Goal: Task Accomplishment & Management: Complete application form

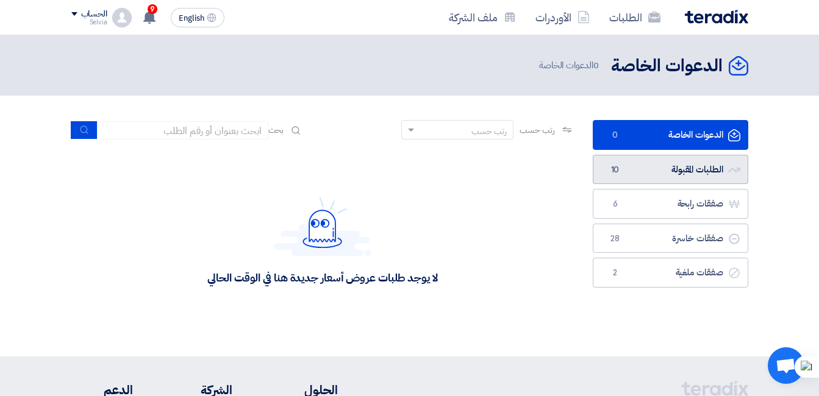
click at [686, 167] on link "الطلبات المقبولة الطلبات المقبولة 10" at bounding box center [671, 170] width 156 height 30
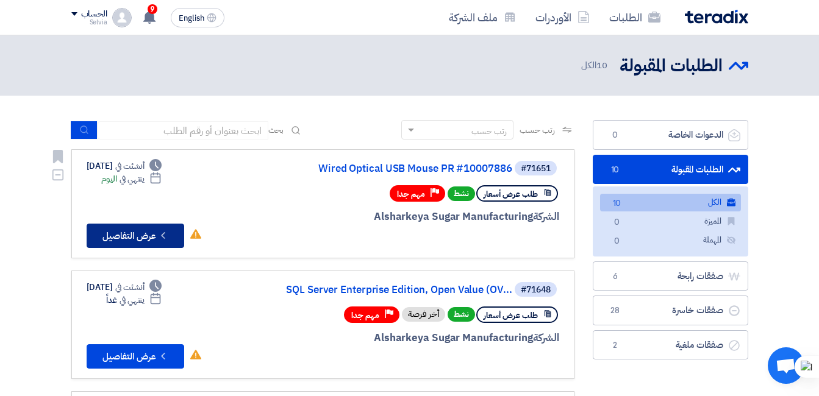
click at [133, 240] on button "Check details عرض التفاصيل" at bounding box center [136, 236] width 98 height 24
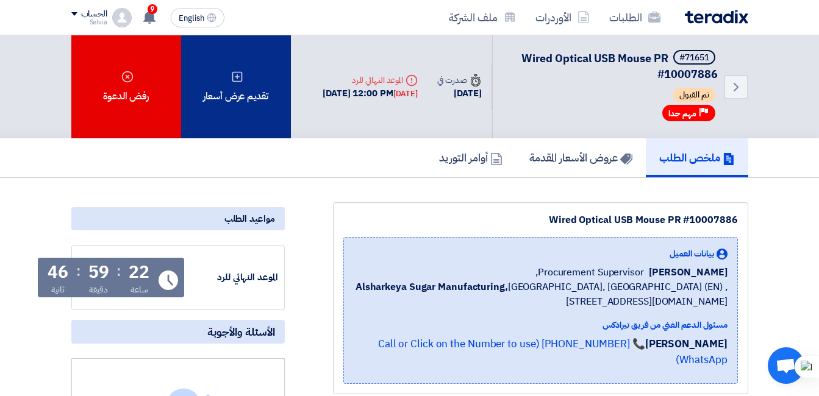
click at [257, 109] on div "تقديم عرض أسعار" at bounding box center [236, 86] width 110 height 103
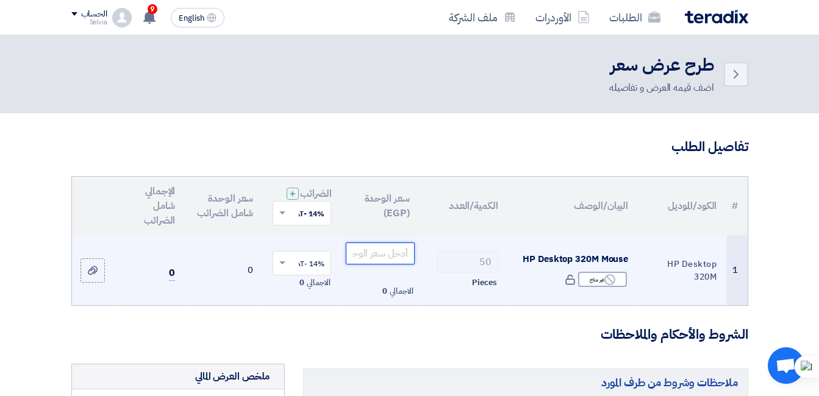
click at [379, 265] on input "number" at bounding box center [380, 254] width 68 height 22
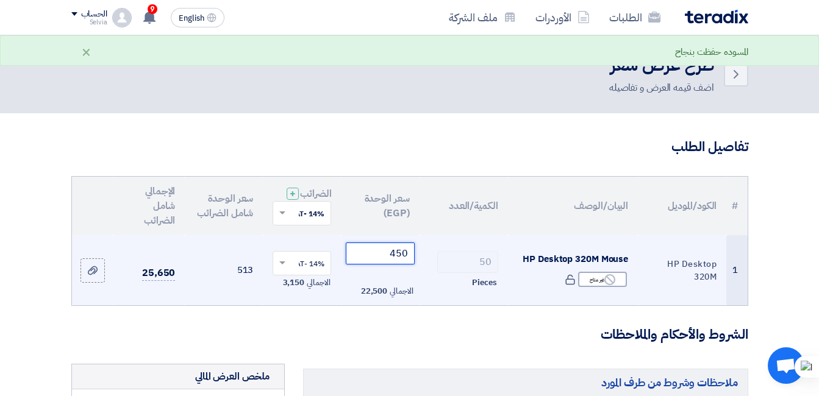
type input "450"
click at [277, 269] on span at bounding box center [280, 263] width 15 height 11
click at [312, 313] on span "0% -No VAT" at bounding box center [305, 307] width 40 height 11
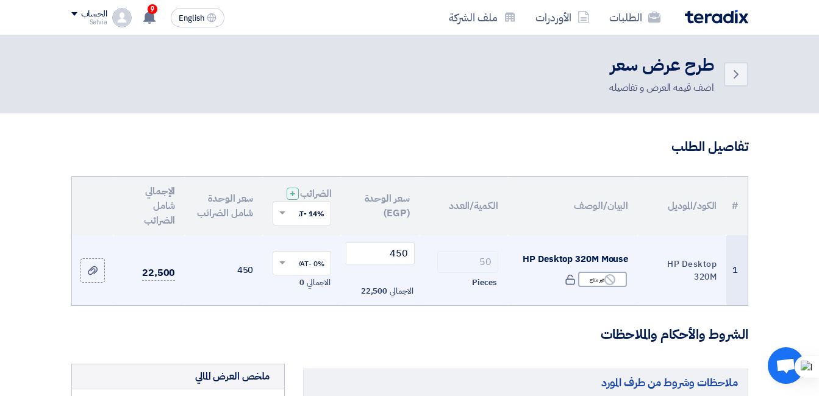
click at [469, 338] on h3 "الشروط والأحكام والملاحظات" at bounding box center [409, 335] width 677 height 19
drag, startPoint x: 601, startPoint y: 270, endPoint x: 610, endPoint y: 261, distance: 13.0
click at [610, 262] on span "HP Desktop 320M Mouse" at bounding box center [576, 258] width 106 height 13
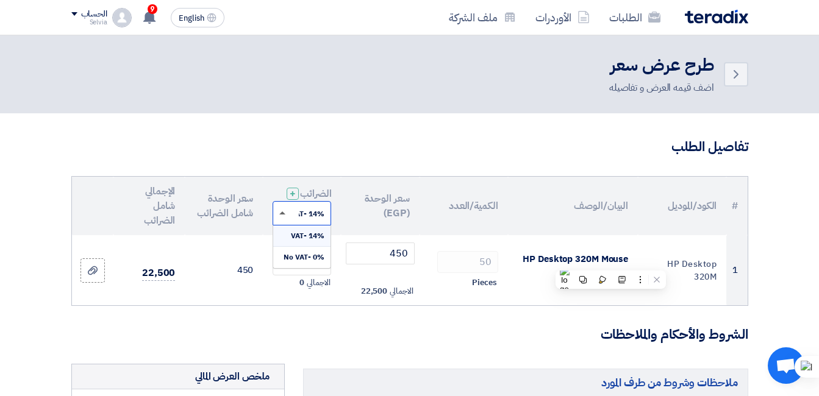
click at [285, 215] on span at bounding box center [282, 213] width 6 height 3
click at [305, 263] on span "0% -No VAT" at bounding box center [304, 257] width 41 height 11
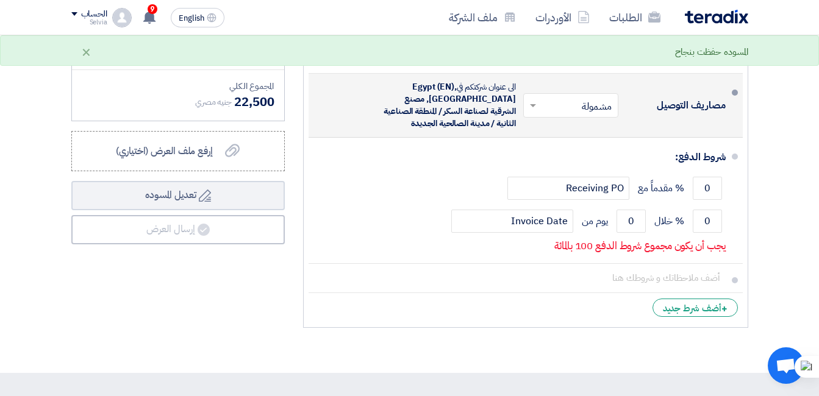
scroll to position [305, 0]
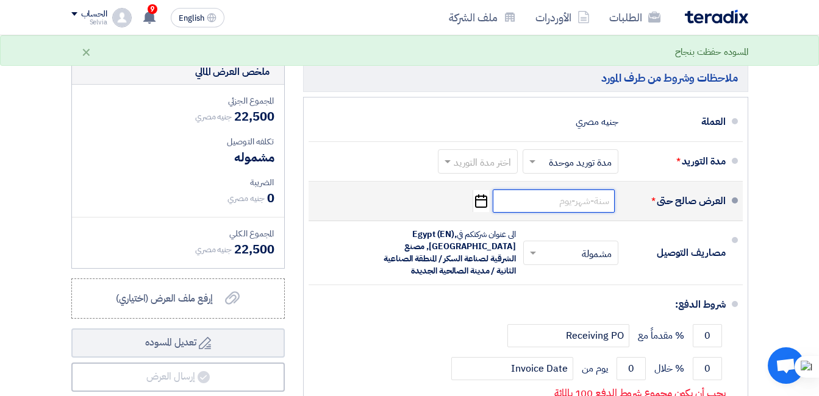
click at [577, 213] on input at bounding box center [554, 201] width 122 height 23
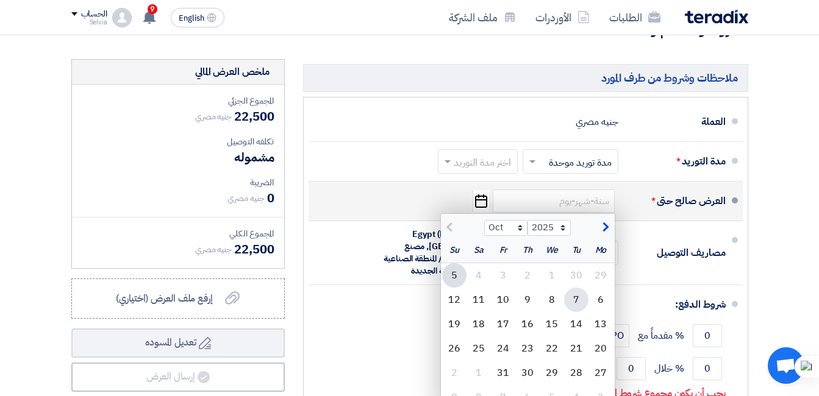
click at [576, 311] on div "7" at bounding box center [576, 300] width 24 height 24
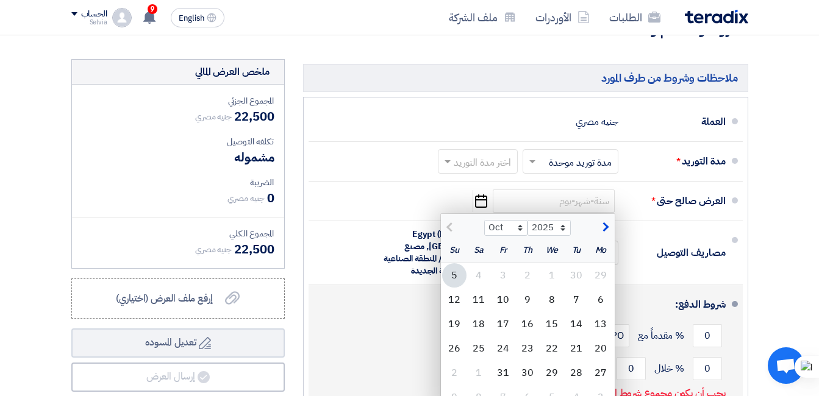
type input "[DATE]"
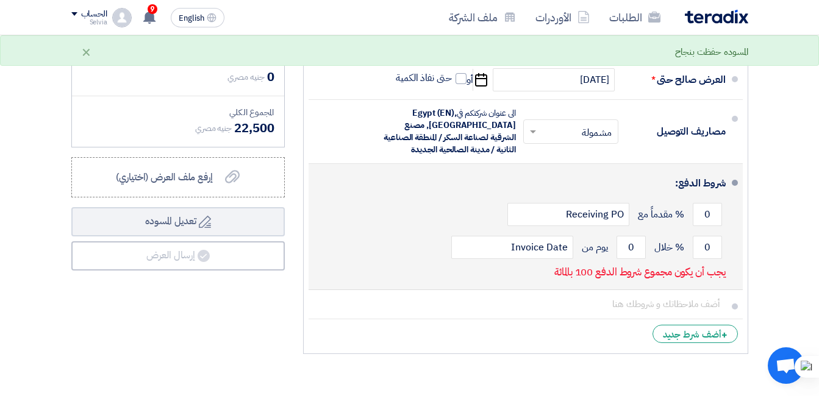
scroll to position [427, 0]
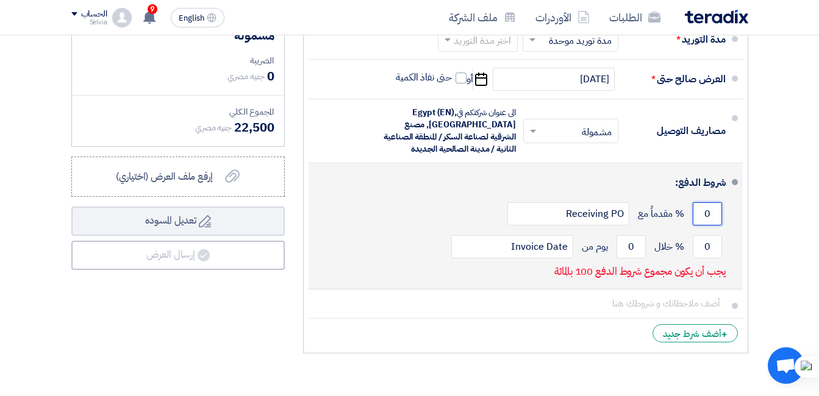
click at [704, 226] on input "0" at bounding box center [707, 213] width 29 height 23
drag, startPoint x: 704, startPoint y: 229, endPoint x: 714, endPoint y: 223, distance: 11.2
click at [714, 223] on input "0" at bounding box center [707, 213] width 29 height 23
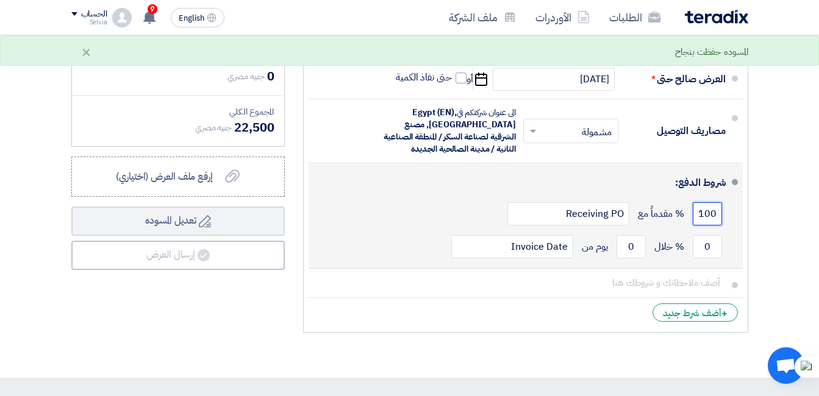
click at [709, 226] on input "100" at bounding box center [707, 213] width 29 height 23
type input "100"
drag, startPoint x: 706, startPoint y: 258, endPoint x: 717, endPoint y: 255, distance: 11.4
click at [717, 255] on input "0" at bounding box center [707, 246] width 29 height 23
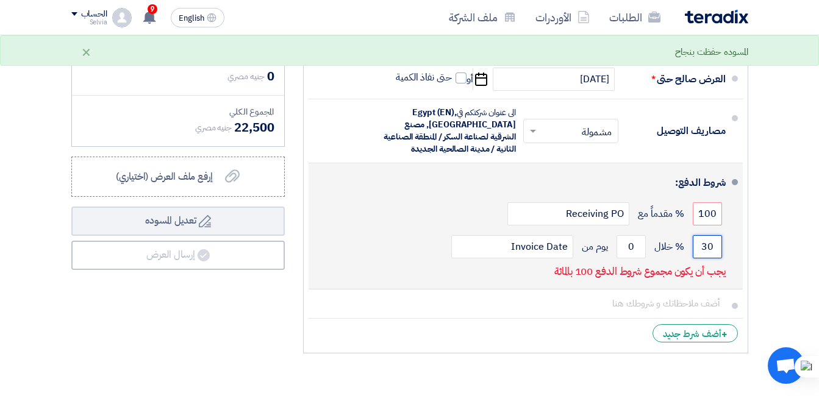
drag, startPoint x: 701, startPoint y: 258, endPoint x: 728, endPoint y: 254, distance: 27.2
click at [728, 254] on li "شروط الدفع: 100 % مقدماً مع Receiving PO 30 % خلال 0 Invoice Date" at bounding box center [526, 226] width 434 height 126
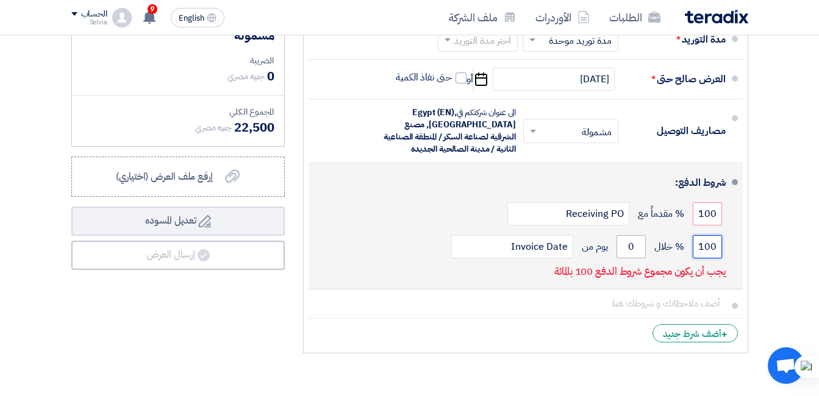
type input "100"
drag, startPoint x: 639, startPoint y: 261, endPoint x: 602, endPoint y: 259, distance: 37.2
click at [602, 259] on div "100 % خلال 0 يوم من Invoice Date" at bounding box center [521, 247] width 407 height 33
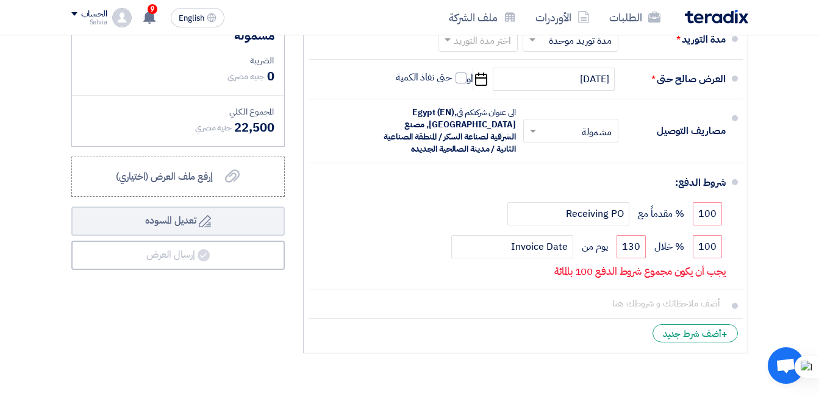
click at [479, 347] on li "+ أضف شرط جديد" at bounding box center [526, 333] width 434 height 29
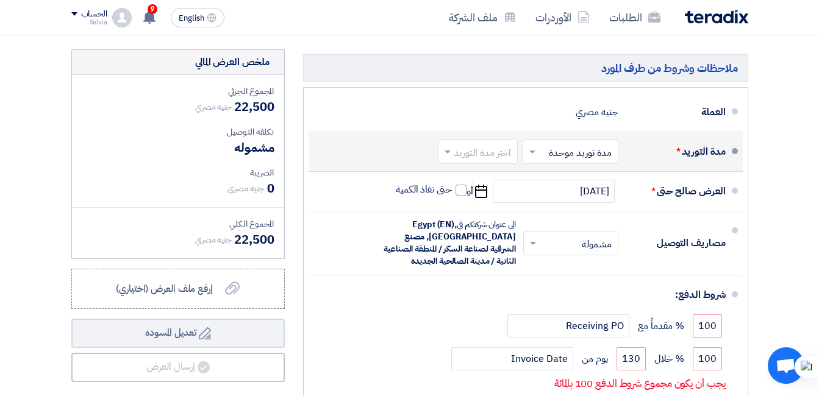
scroll to position [305, 0]
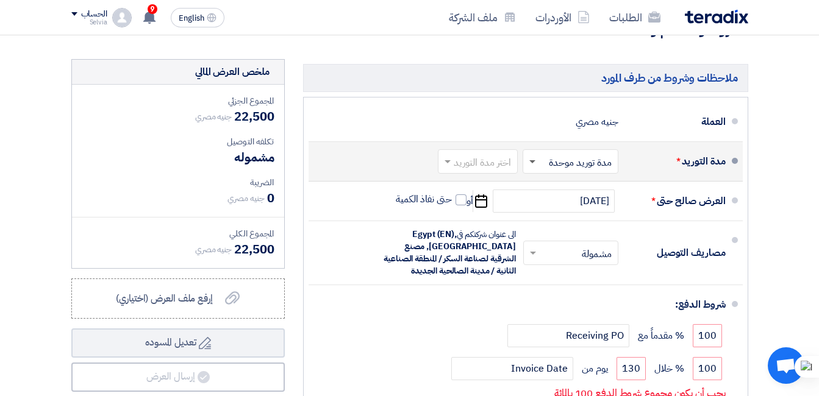
click at [529, 165] on span at bounding box center [532, 162] width 6 height 4
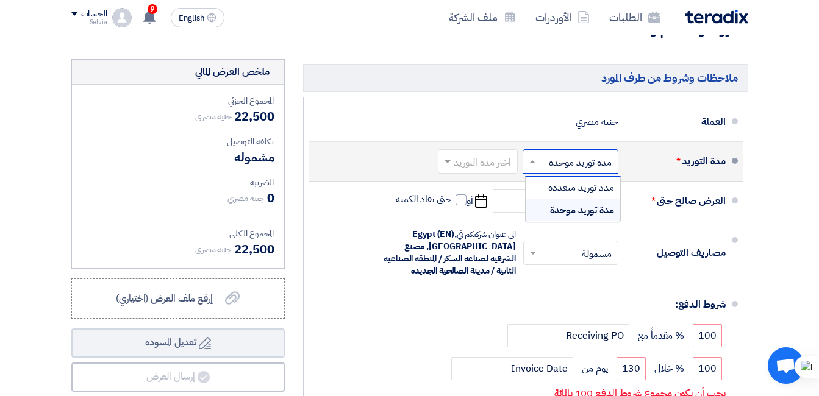
click at [549, 221] on div "مدة توريد موحدة" at bounding box center [573, 210] width 95 height 22
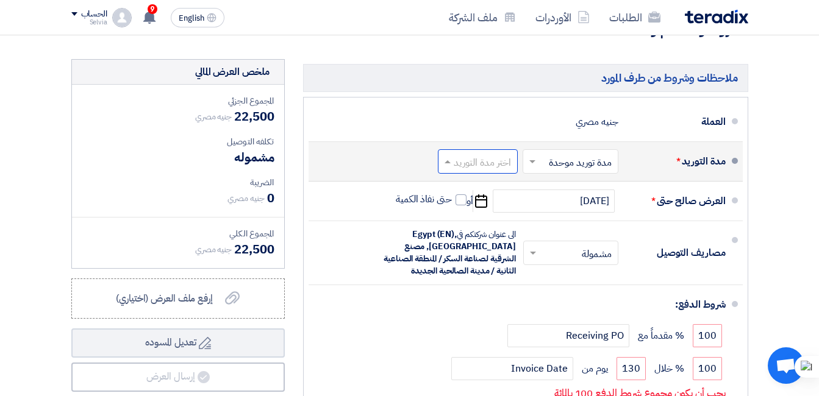
click at [456, 171] on input "text" at bounding box center [476, 163] width 74 height 18
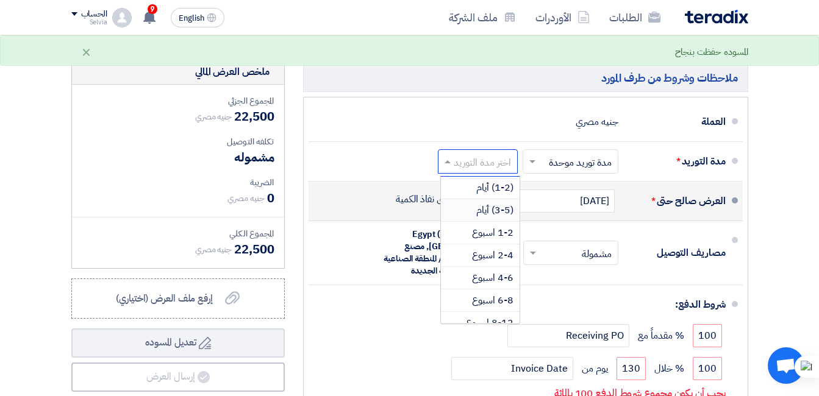
drag, startPoint x: 481, startPoint y: 220, endPoint x: 487, endPoint y: 226, distance: 9.1
click at [481, 218] on span "(3-5) أيام" at bounding box center [494, 210] width 37 height 15
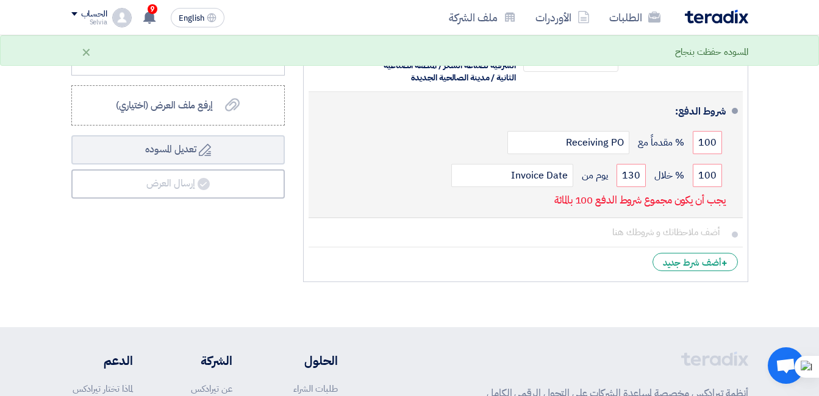
scroll to position [427, 0]
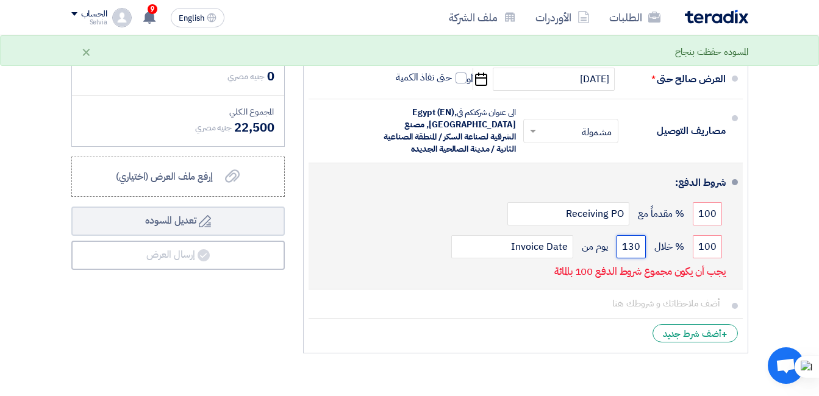
click at [629, 258] on input "130" at bounding box center [631, 246] width 29 height 23
click at [628, 258] on input "130" at bounding box center [631, 246] width 29 height 23
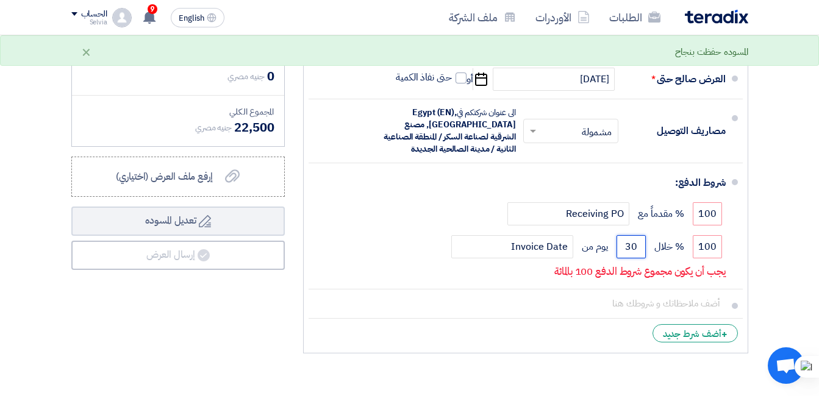
type input "30"
click at [569, 343] on li "+ أضف شرط جديد" at bounding box center [526, 333] width 434 height 29
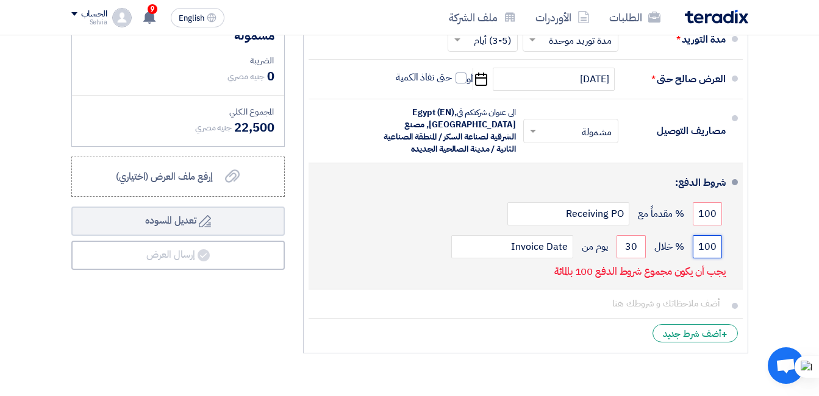
drag, startPoint x: 701, startPoint y: 260, endPoint x: 734, endPoint y: 250, distance: 35.1
click at [734, 250] on li "شروط الدفع: 100 % مقدماً مع Receiving PO 100 % خلال 30 Invoice Date" at bounding box center [526, 226] width 434 height 126
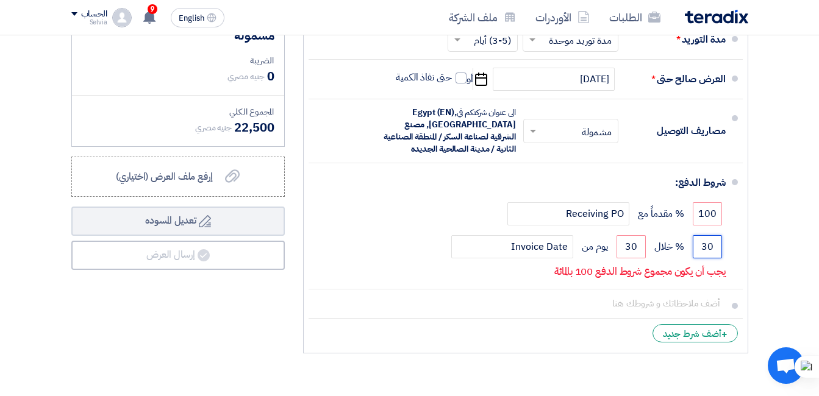
type input "30"
click at [778, 305] on section "تفاصيل الطلب # الكود/الموديل البيان/الوصف الكمية/العدد سعر الوحدة (EGP) الضرائب…" at bounding box center [409, 43] width 819 height 712
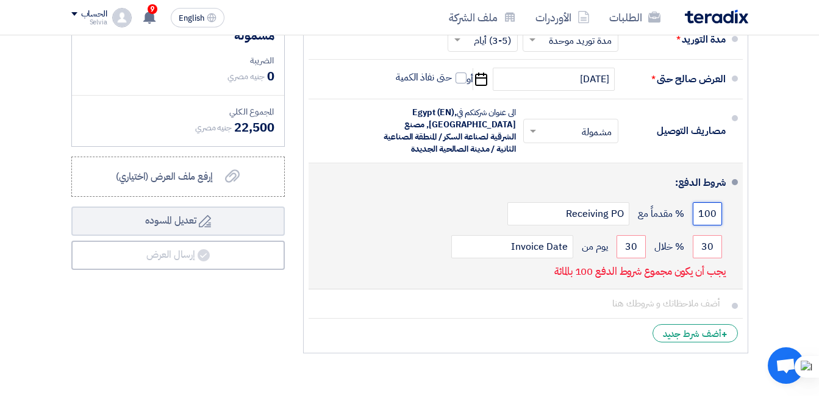
click at [694, 223] on input "100" at bounding box center [707, 213] width 29 height 23
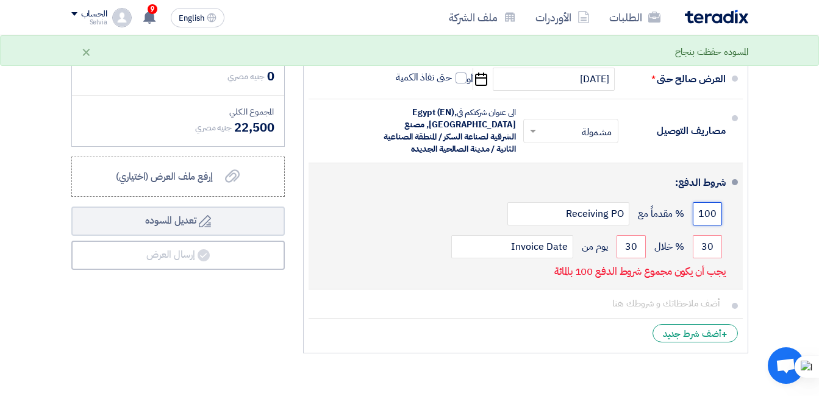
click at [694, 223] on input "100" at bounding box center [707, 213] width 29 height 23
drag, startPoint x: 698, startPoint y: 221, endPoint x: 740, endPoint y: 219, distance: 42.2
click at [740, 219] on li "شروط الدفع: 100 % مقدماً مع Receiving PO 30 % خلال 30 Invoice Date" at bounding box center [526, 226] width 434 height 126
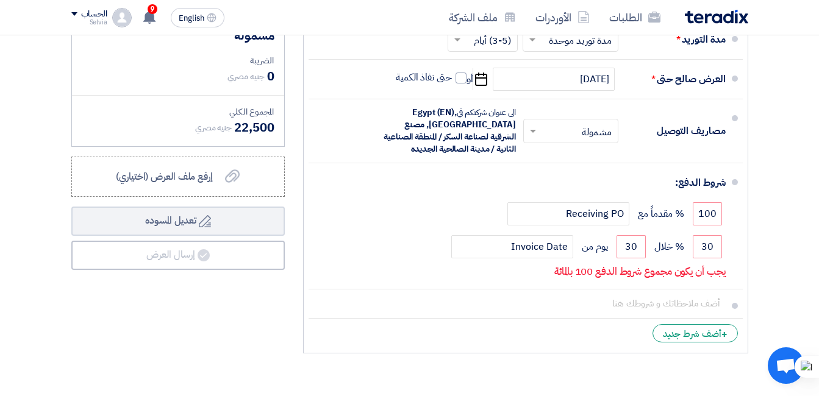
click at [751, 264] on div "ملاحظات وشروط من طرف المورد العملة جنيه مصري مدة التوريد * اختر مدة التوريد × ×" at bounding box center [526, 148] width 464 height 422
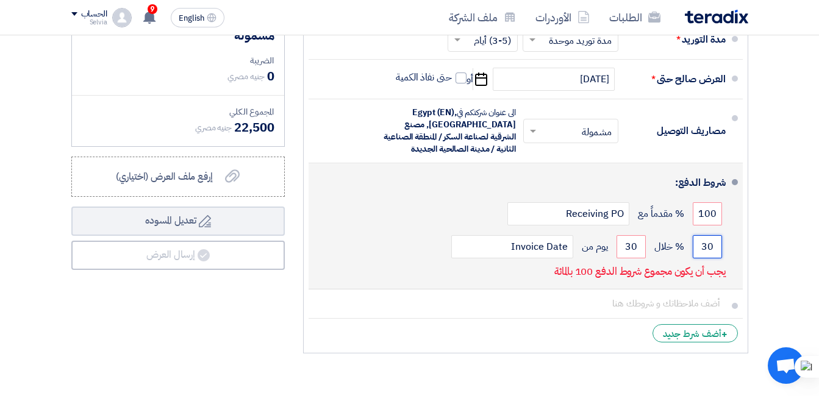
click at [706, 259] on input "30" at bounding box center [707, 246] width 29 height 23
drag, startPoint x: 626, startPoint y: 257, endPoint x: 643, endPoint y: 250, distance: 18.9
click at [643, 250] on input "30" at bounding box center [631, 246] width 29 height 23
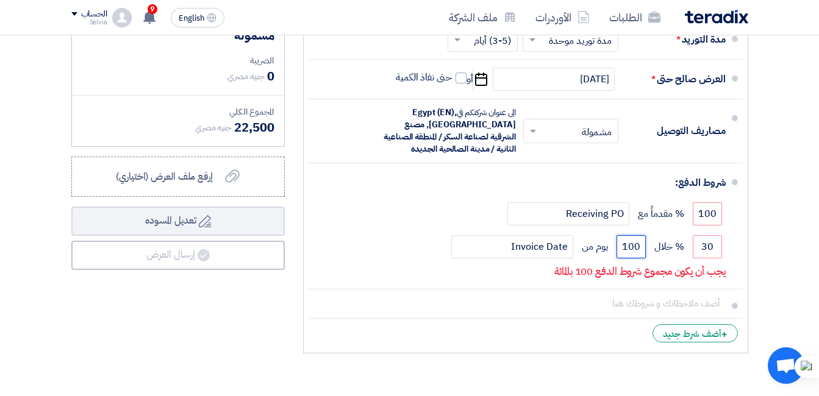
type input "100"
click at [743, 275] on ul "العملة جنيه مصري مدة التوريد * اختر مدة التوريد × مدة توريد موحدة ×" at bounding box center [525, 164] width 445 height 379
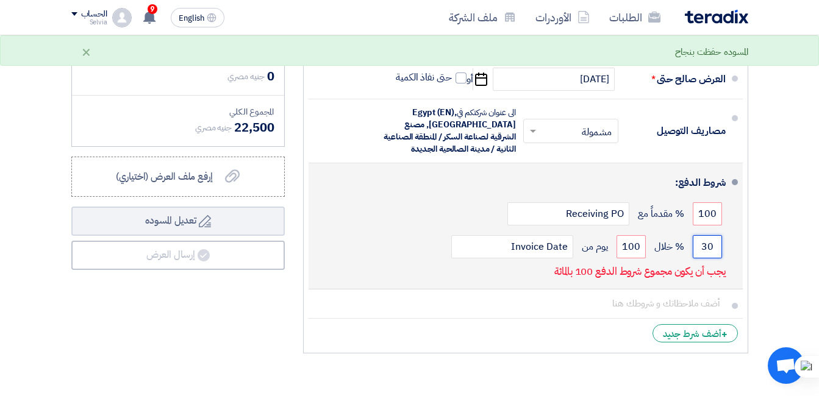
drag, startPoint x: 700, startPoint y: 260, endPoint x: 725, endPoint y: 251, distance: 26.6
click at [725, 251] on div "30 % خلال 100 يوم من Invoice Date" at bounding box center [521, 247] width 407 height 33
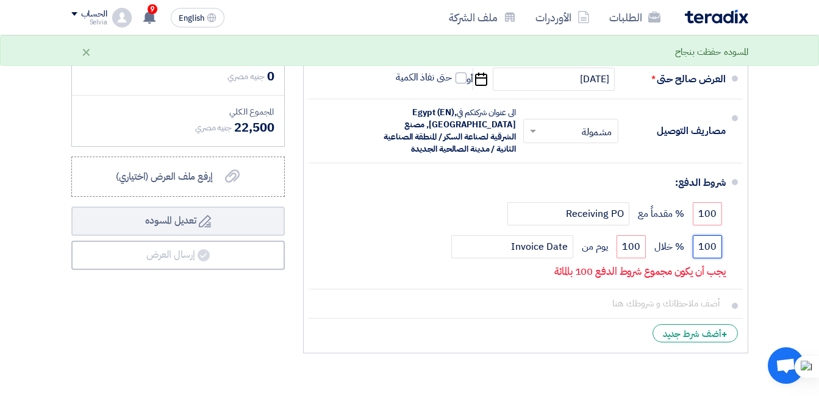
type input "100"
click at [747, 267] on ul "العملة جنيه مصري مدة التوريد * اختر مدة التوريد × مدة توريد موحدة ×" at bounding box center [525, 164] width 445 height 379
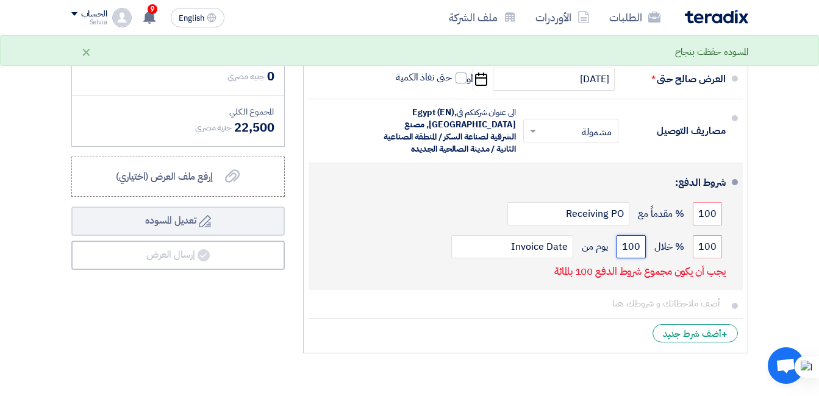
drag, startPoint x: 644, startPoint y: 261, endPoint x: 614, endPoint y: 259, distance: 30.6
click at [615, 259] on div "100 % خلال 100 يوم من Invoice Date" at bounding box center [521, 247] width 407 height 33
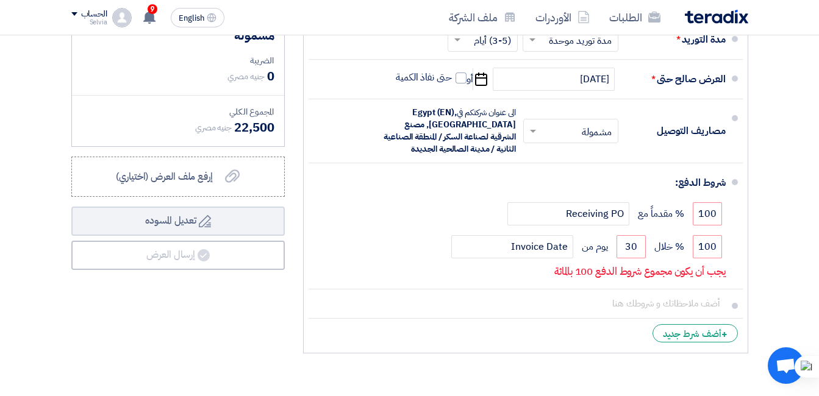
click at [757, 275] on section "تفاصيل الطلب # الكود/الموديل البيان/الوصف الكمية/العدد سعر الوحدة (EGP) الضرائب…" at bounding box center [409, 43] width 819 height 712
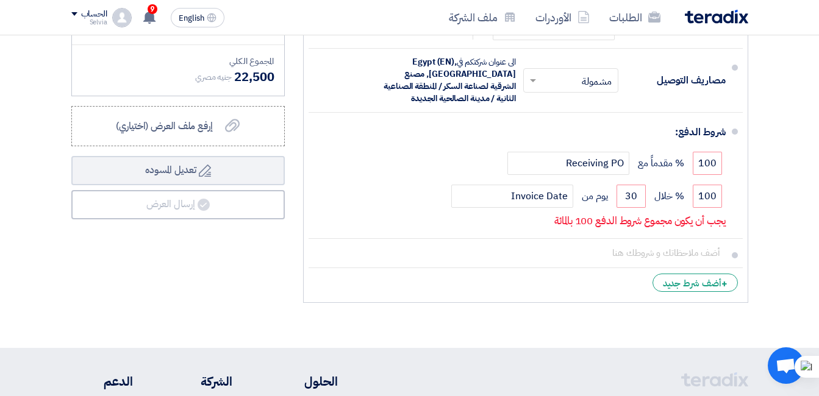
scroll to position [549, 0]
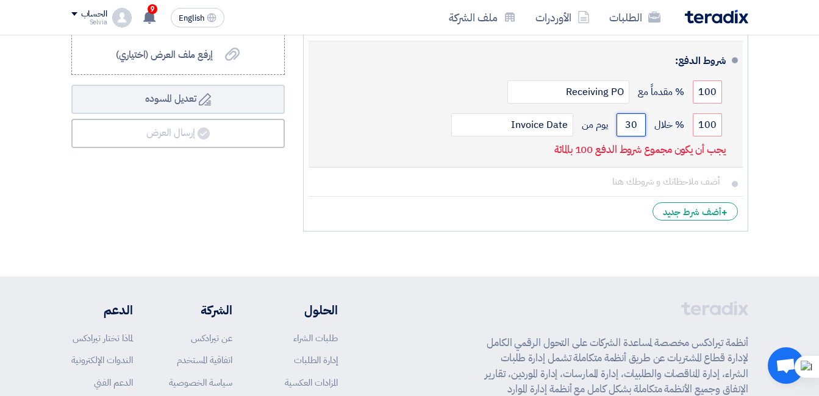
drag, startPoint x: 620, startPoint y: 134, endPoint x: 646, endPoint y: 132, distance: 26.3
click at [646, 132] on div "100 % خلال 30 يوم من Invoice Date" at bounding box center [521, 125] width 407 height 33
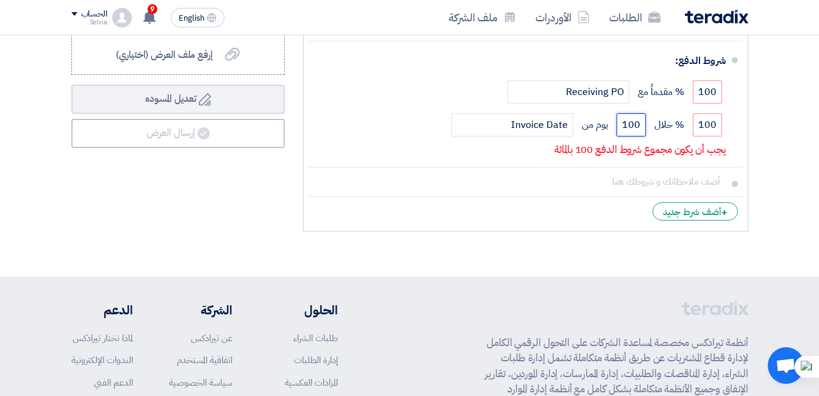
type input "100"
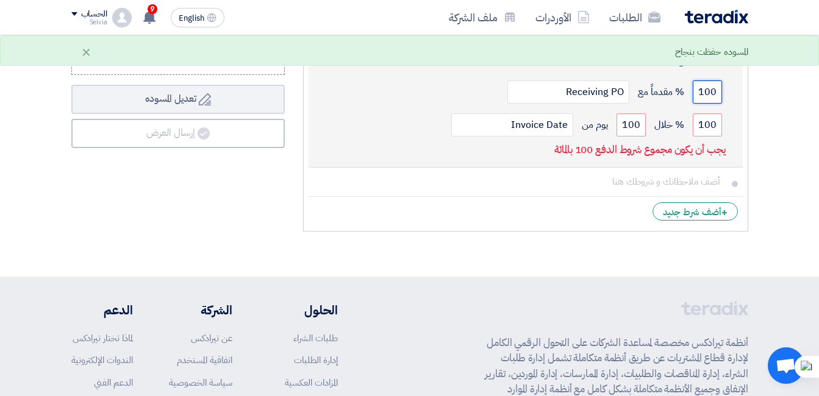
click at [709, 104] on input "100" at bounding box center [707, 92] width 29 height 23
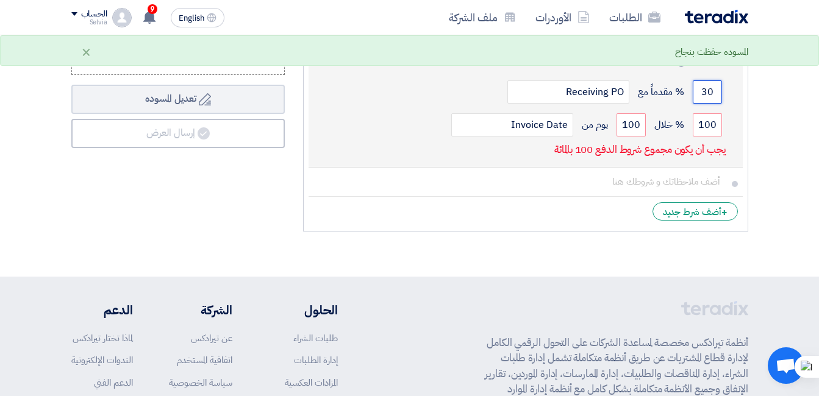
drag, startPoint x: 711, startPoint y: 100, endPoint x: 682, endPoint y: 98, distance: 28.7
click at [682, 98] on div "30 % مقدماً مع Receiving PO" at bounding box center [521, 92] width 407 height 33
click at [709, 101] on input "30" at bounding box center [707, 92] width 29 height 23
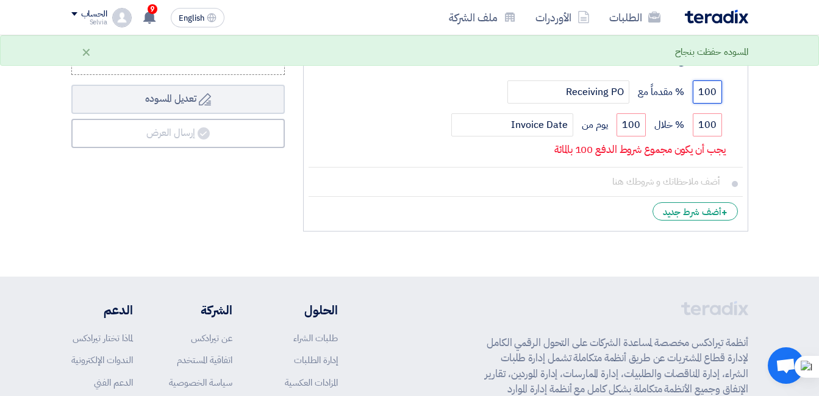
type input "100"
click at [747, 136] on ul "العملة جنيه مصري مدة التوريد * اختر مدة التوريد × مدة توريد موحدة ×" at bounding box center [525, 42] width 445 height 379
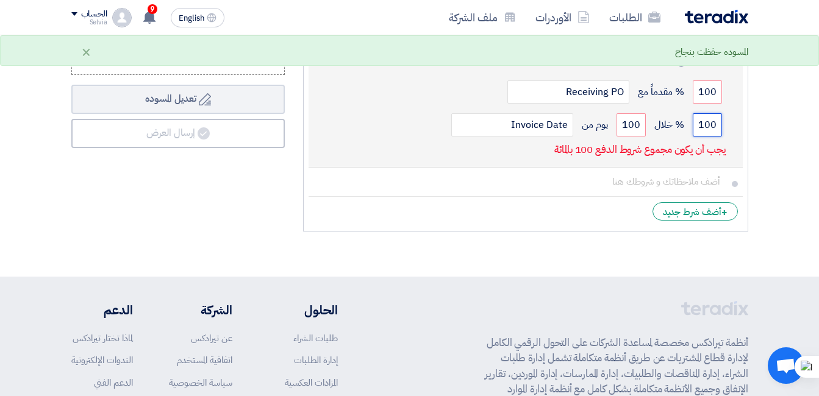
click at [711, 134] on input "100" at bounding box center [707, 124] width 29 height 23
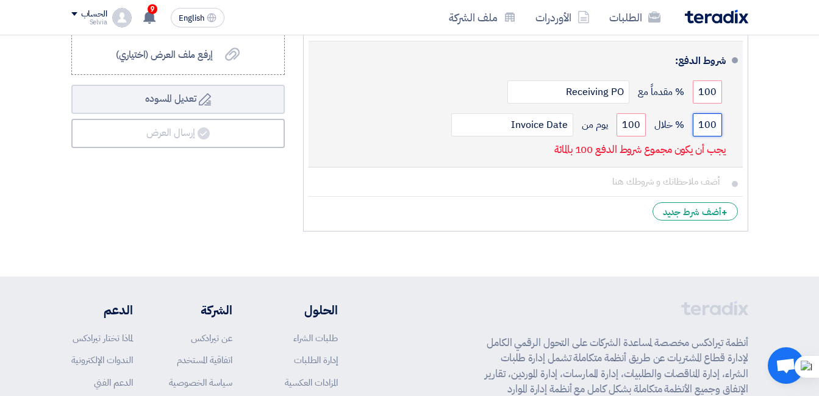
click at [711, 134] on input "100" at bounding box center [707, 124] width 29 height 23
click at [703, 103] on input "100" at bounding box center [707, 92] width 29 height 23
click at [687, 156] on p "يجب أن يكون مجموع شروط الدفع 100 بالمائة" at bounding box center [639, 150] width 171 height 12
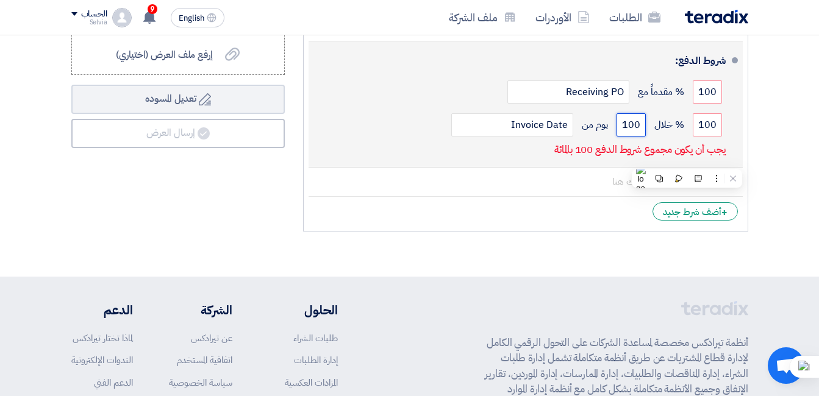
drag, startPoint x: 687, startPoint y: 160, endPoint x: 634, endPoint y: 135, distance: 58.4
click at [634, 135] on input "100" at bounding box center [631, 124] width 29 height 23
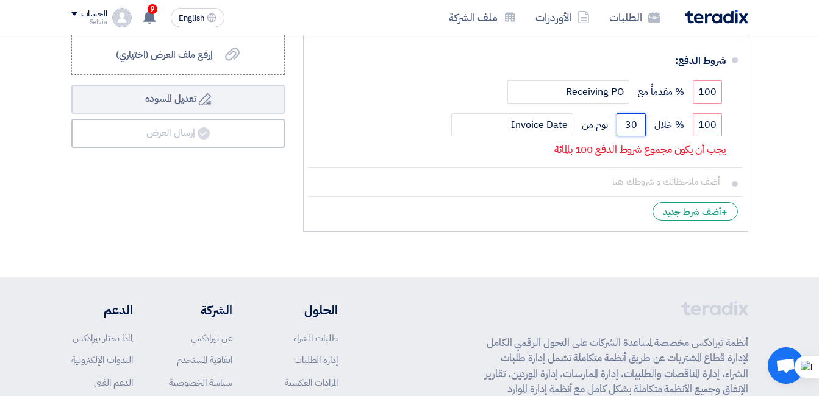
type input "30"
click at [752, 184] on div "ملاحظات وشروط من طرف المورد العملة جنيه مصري مدة التوريد * اختر مدة التوريد × ×" at bounding box center [526, 26] width 464 height 422
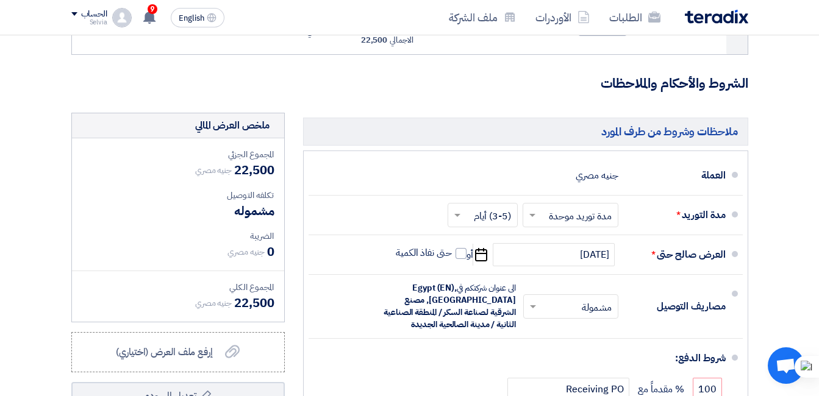
scroll to position [366, 0]
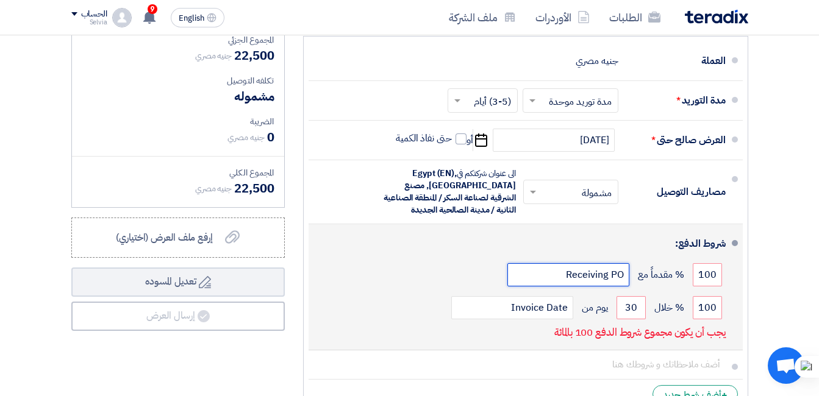
click at [599, 287] on input "Receiving PO" at bounding box center [568, 274] width 122 height 23
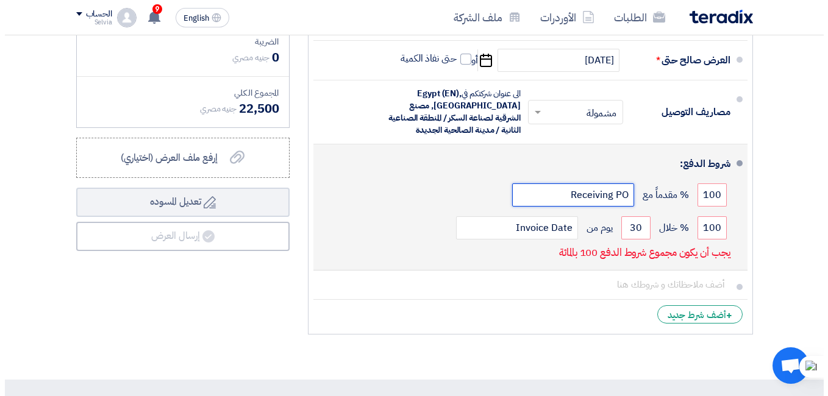
scroll to position [549, 0]
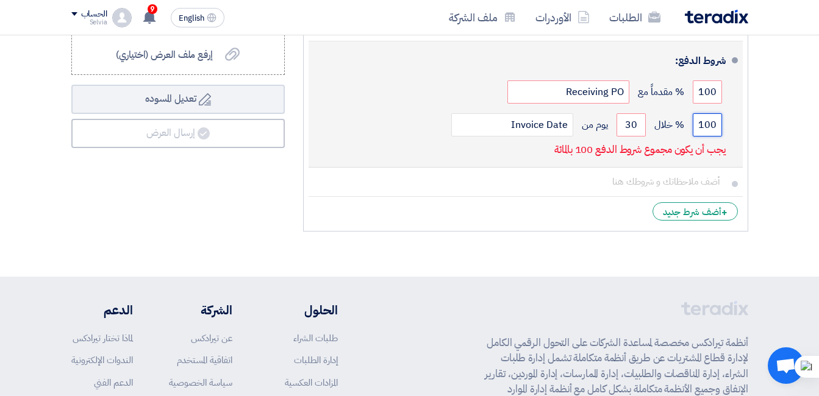
click at [691, 137] on div "100 % خلال 30 يوم من Invoice Date" at bounding box center [521, 125] width 407 height 33
click at [632, 135] on input "30" at bounding box center [631, 124] width 29 height 23
click at [631, 135] on input "30" at bounding box center [631, 124] width 29 height 23
click at [706, 134] on input "100" at bounding box center [707, 124] width 29 height 23
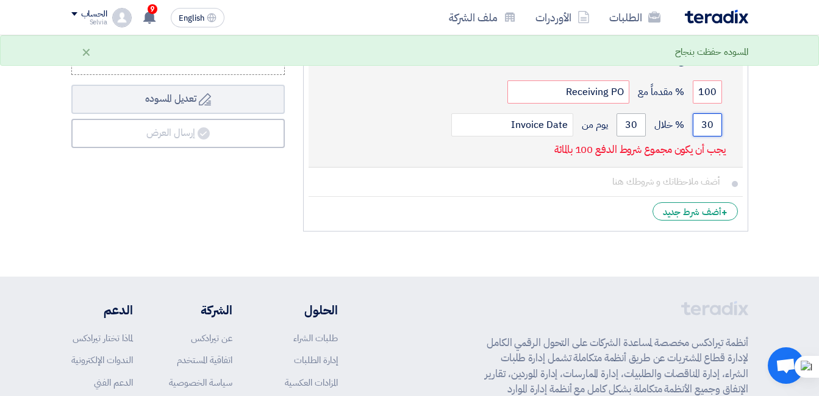
type input "30"
click at [632, 137] on input "30" at bounding box center [631, 124] width 29 height 23
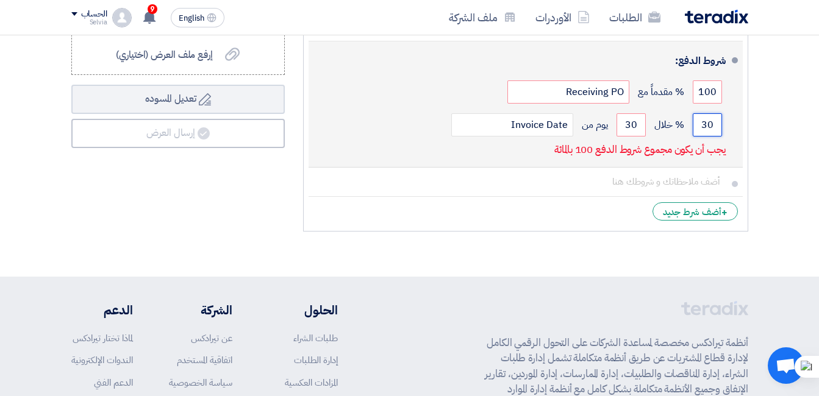
drag, startPoint x: 699, startPoint y: 132, endPoint x: 742, endPoint y: 146, distance: 45.5
click at [742, 146] on li "شروط الدفع: 100 % مقدماً مع Receiving PO 30 % خلال 30 Invoice Date" at bounding box center [526, 104] width 434 height 126
click at [709, 101] on input "100" at bounding box center [707, 92] width 29 height 23
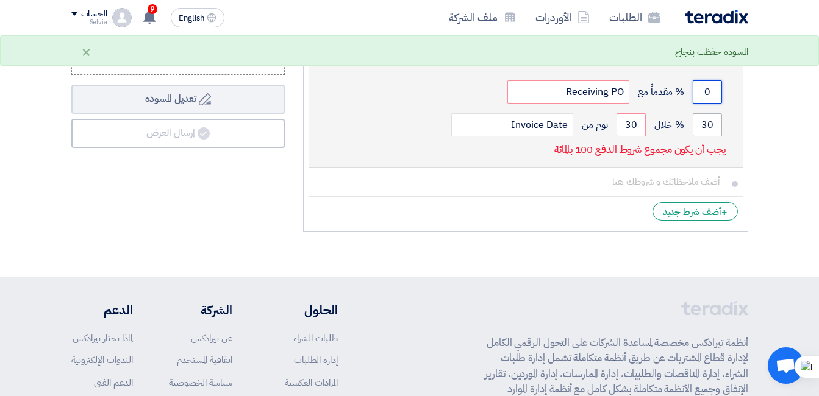
type input "0"
click at [714, 133] on input "30" at bounding box center [707, 124] width 29 height 23
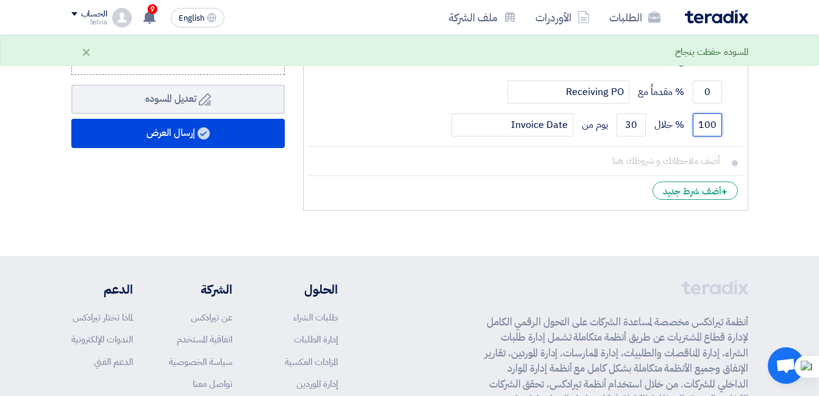
type input "100"
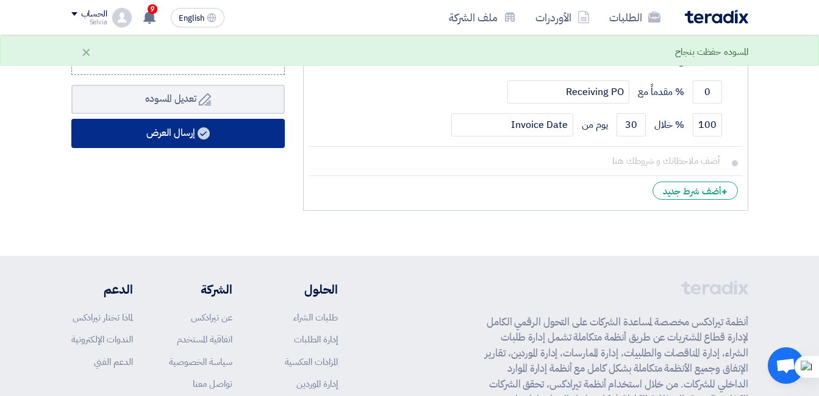
click at [231, 148] on button "إرسال العرض" at bounding box center [177, 133] width 213 height 29
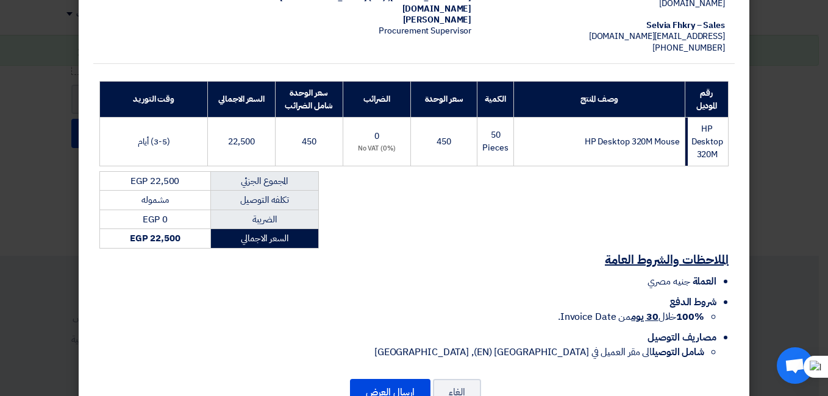
scroll to position [195, 0]
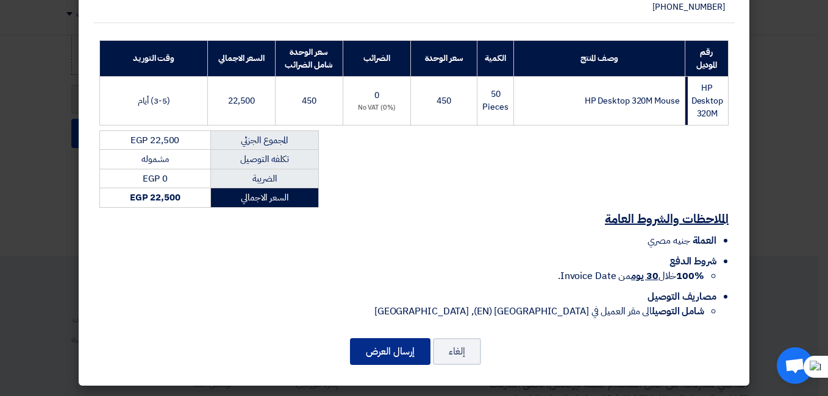
click at [369, 360] on button "إرسال العرض" at bounding box center [390, 351] width 81 height 27
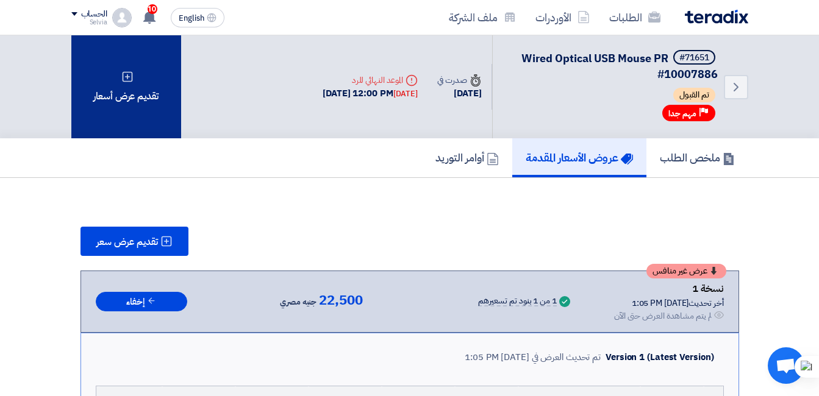
click at [123, 90] on div "تقديم عرض أسعار" at bounding box center [126, 86] width 110 height 103
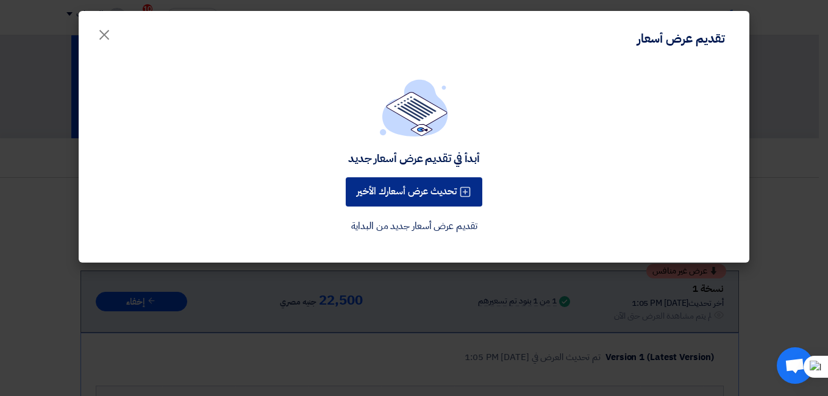
click at [434, 197] on button "تحديث عرض أسعارك الأخير" at bounding box center [414, 191] width 137 height 29
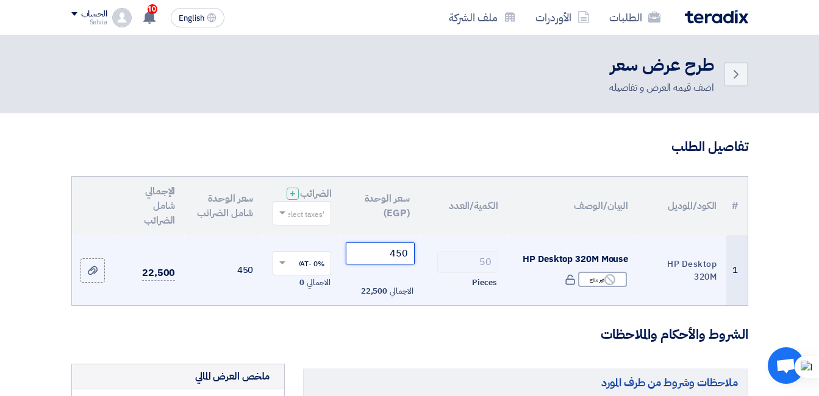
click at [392, 265] on input "450" at bounding box center [380, 254] width 68 height 22
click at [393, 262] on input "450" at bounding box center [380, 254] width 68 height 22
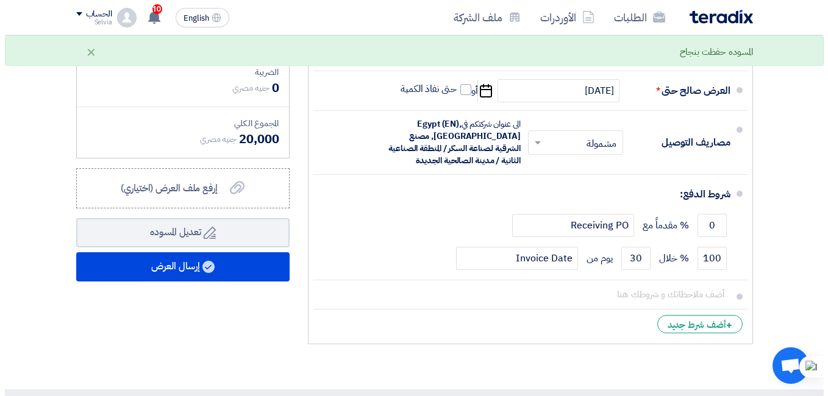
scroll to position [549, 0]
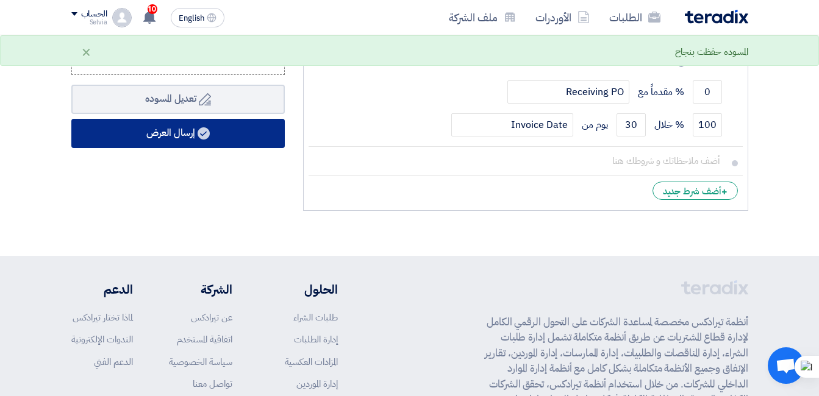
type input "400"
click at [168, 148] on button "إرسال العرض" at bounding box center [177, 133] width 213 height 29
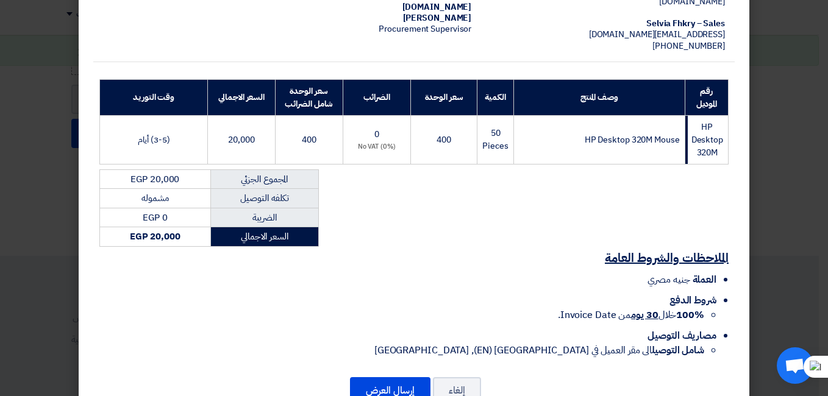
scroll to position [195, 0]
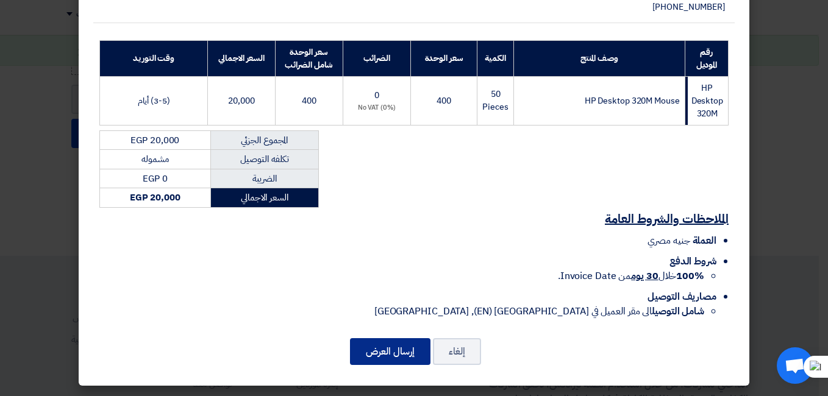
click at [390, 340] on button "إرسال العرض" at bounding box center [390, 351] width 81 height 27
